Goal: Book appointment/travel/reservation

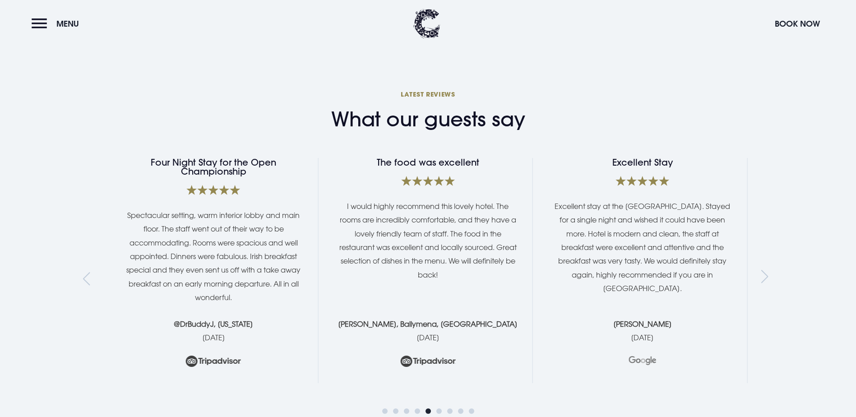
scroll to position [1670, 0]
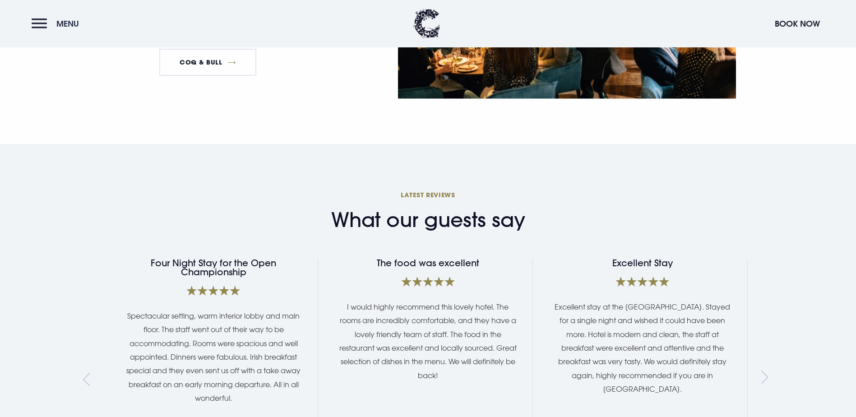
click at [51, 21] on button "Menu" at bounding box center [58, 23] width 52 height 19
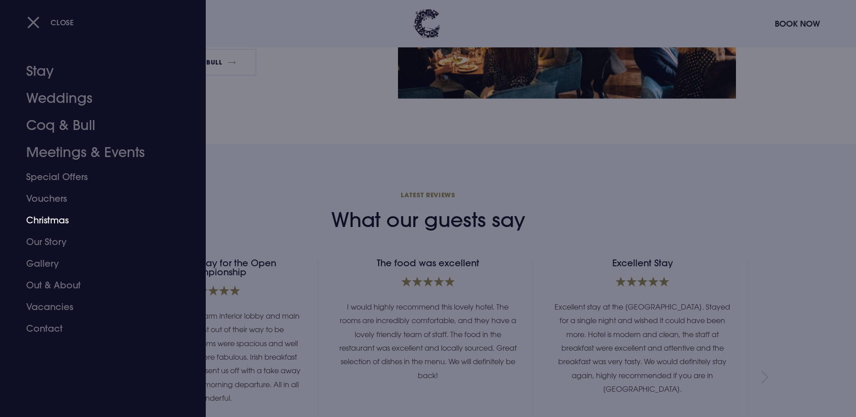
click at [51, 223] on link "Christmas" at bounding box center [97, 220] width 143 height 22
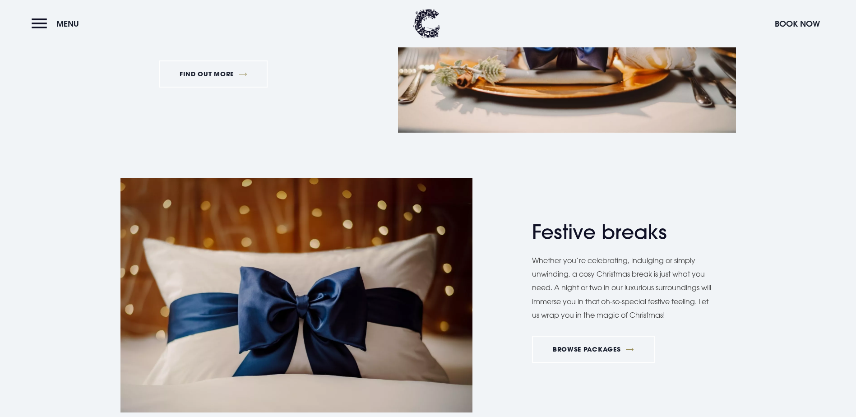
scroll to position [1129, 0]
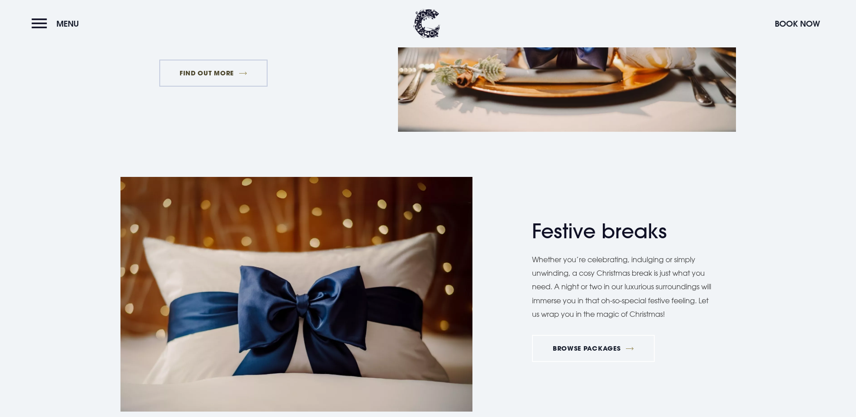
click at [224, 87] on link "FIND OUT MORE" at bounding box center [213, 73] width 109 height 27
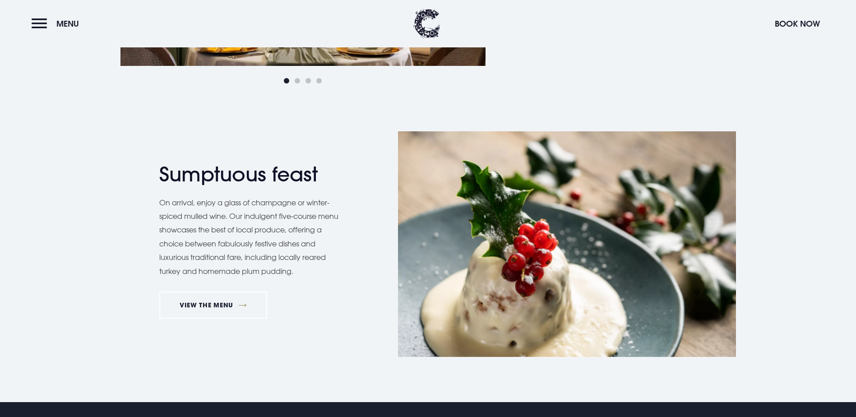
scroll to position [722, 0]
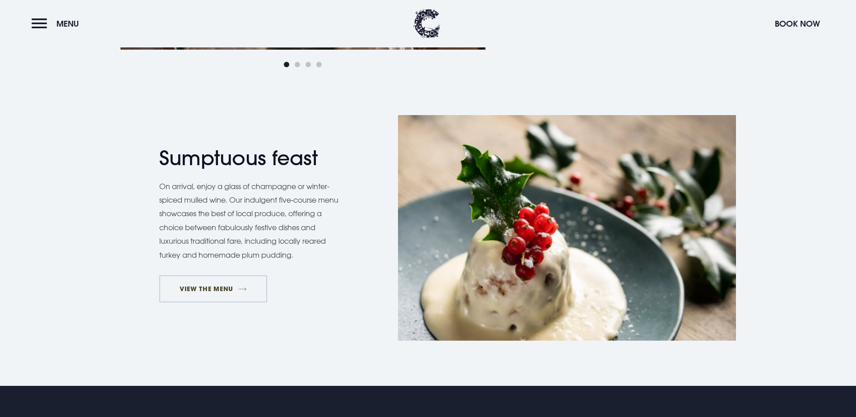
click at [237, 302] on link "VIEW THE MENU" at bounding box center [213, 288] width 108 height 27
